Goal: Task Accomplishment & Management: Manage account settings

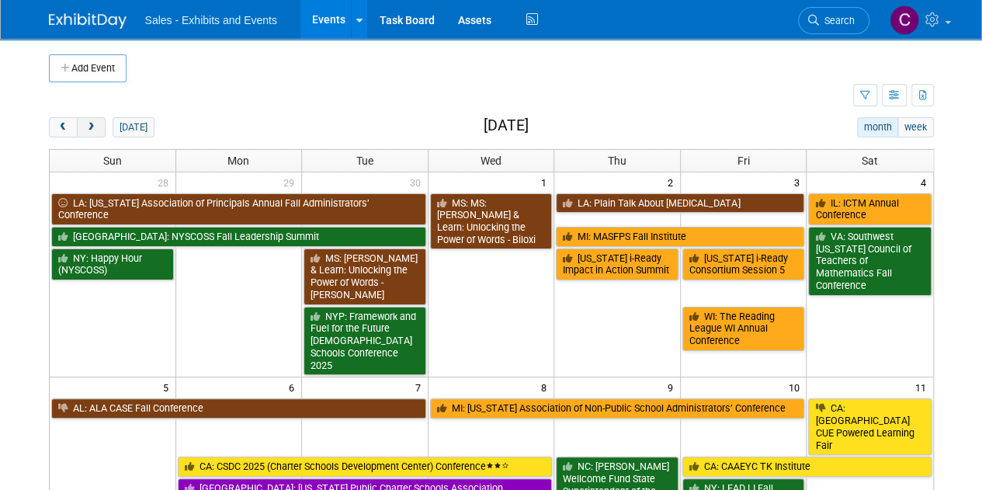
click at [99, 121] on button "next" at bounding box center [91, 127] width 29 height 20
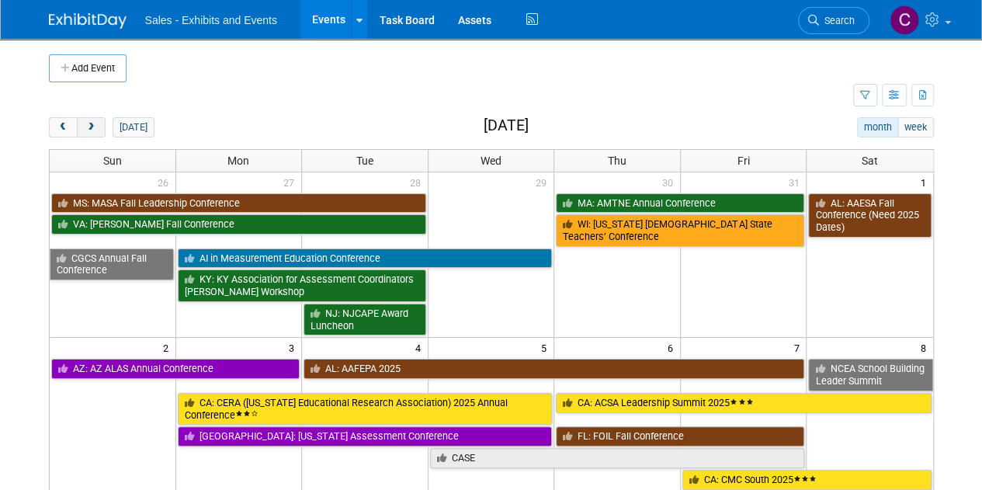
click at [99, 121] on button "next" at bounding box center [91, 127] width 29 height 20
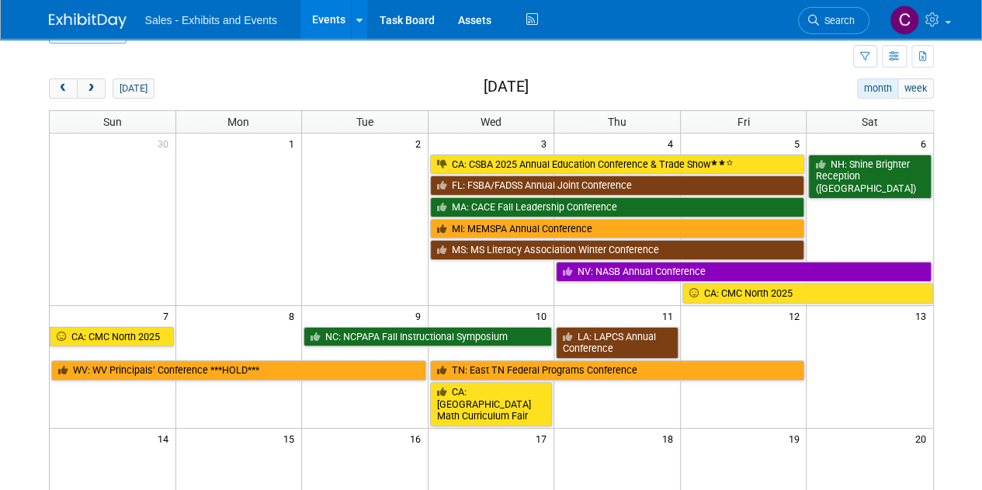
scroll to position [43, 0]
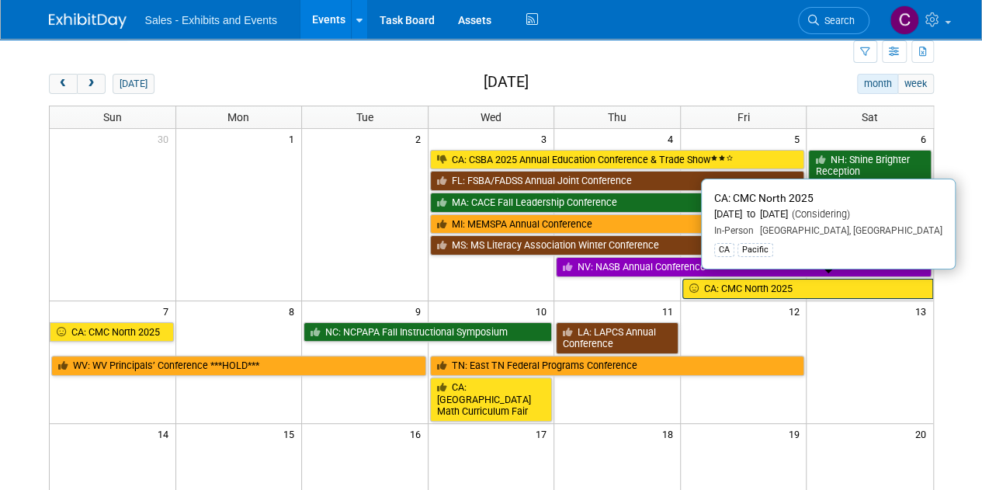
click at [766, 289] on link "CA: CMC North 2025" at bounding box center [807, 289] width 251 height 20
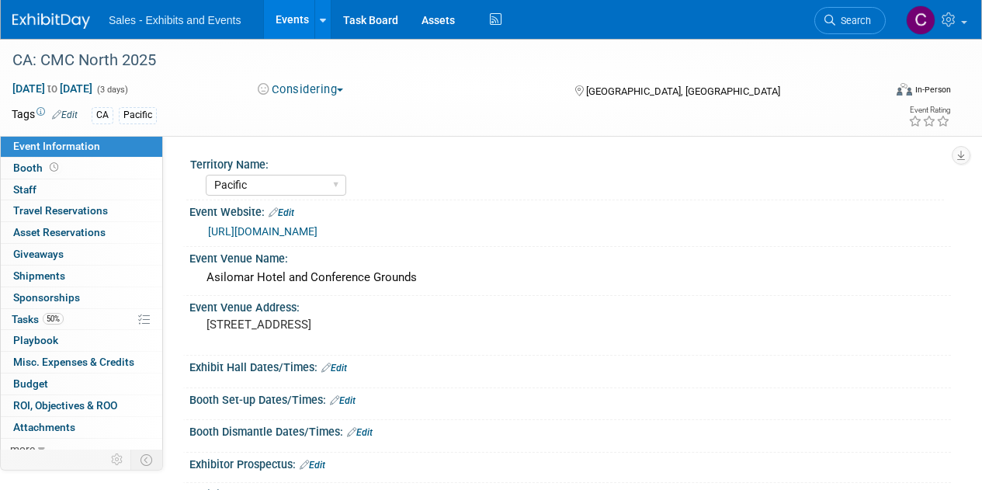
select select "Pacific"
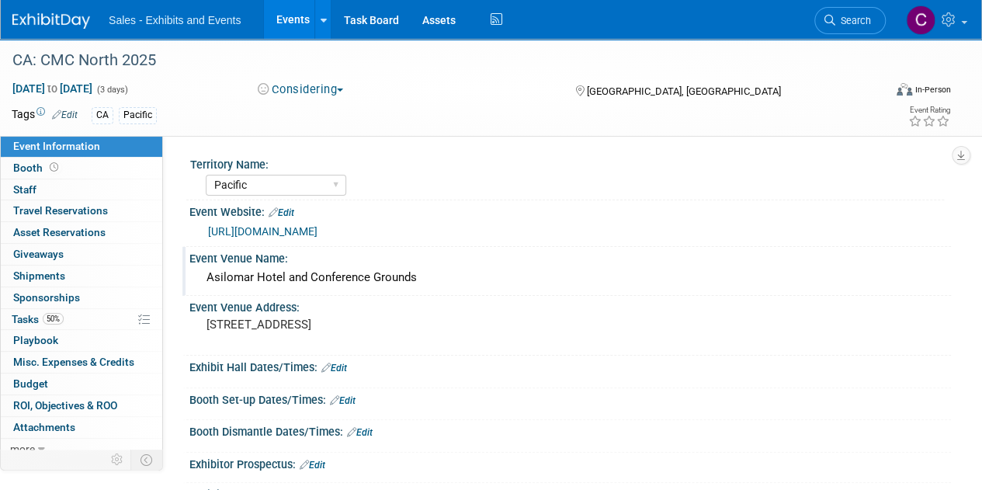
click at [249, 277] on div "Asilomar Hotel and Conference Grounds" at bounding box center [570, 277] width 738 height 24
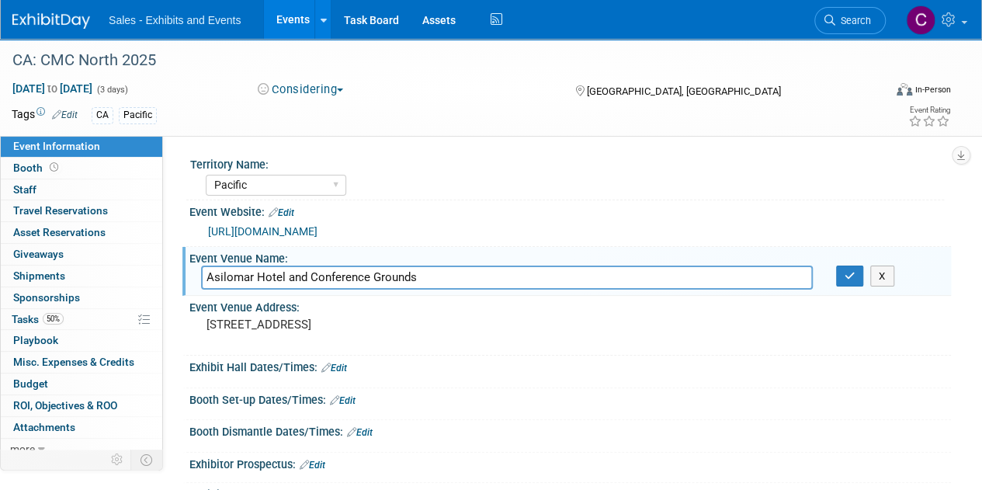
drag, startPoint x: 249, startPoint y: 277, endPoint x: 425, endPoint y: 267, distance: 175.7
click at [425, 267] on input "Asilomar Hotel and Conference Grounds" at bounding box center [507, 277] width 612 height 24
click at [853, 276] on icon "button" at bounding box center [849, 276] width 11 height 10
